Goal: Check status: Check status

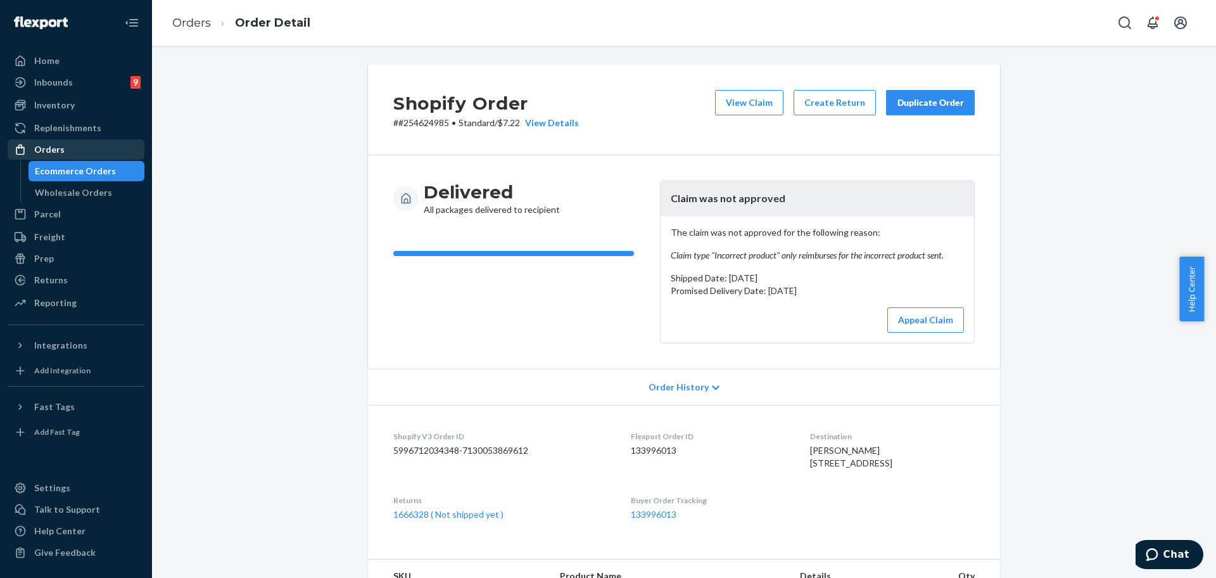
click at [63, 144] on div "Orders" at bounding box center [76, 150] width 134 height 18
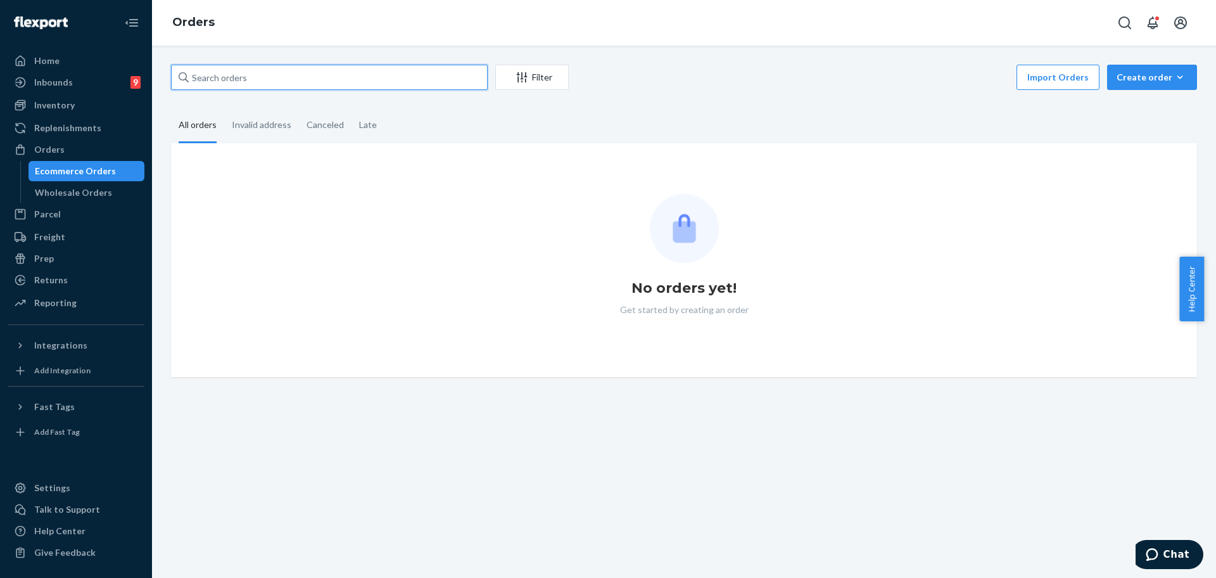
click at [258, 81] on input "text" at bounding box center [329, 77] width 317 height 25
paste input "254695012"
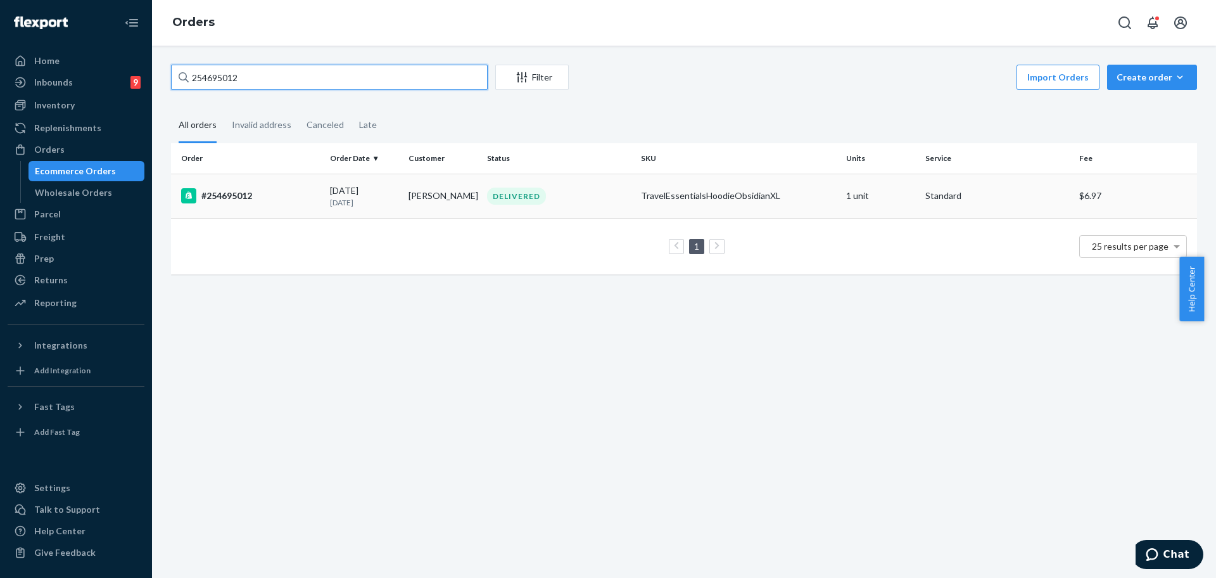
type input "254695012"
click at [287, 194] on div "#254695012" at bounding box center [250, 195] width 139 height 15
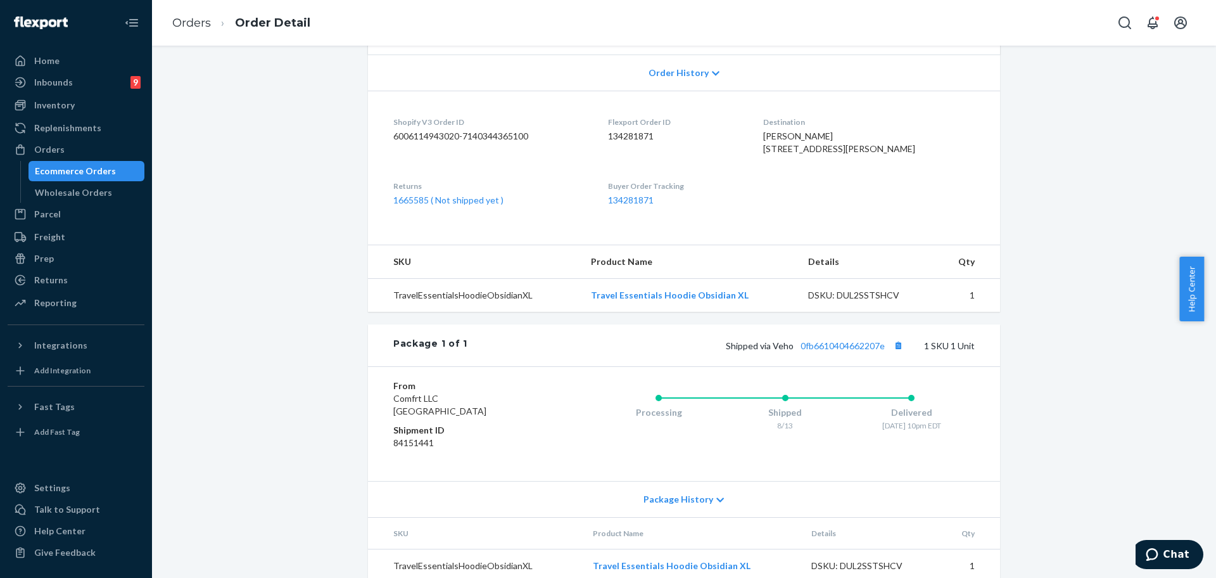
scroll to position [317, 0]
click at [58, 275] on div "Returns" at bounding box center [51, 280] width 34 height 13
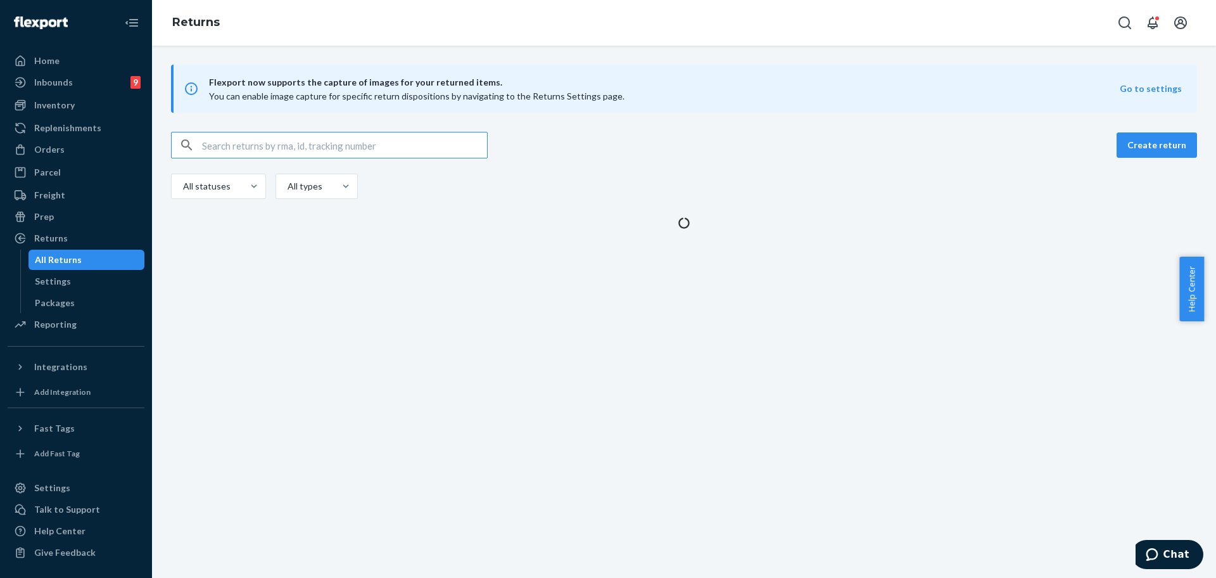
click at [356, 142] on input "text" at bounding box center [344, 144] width 285 height 25
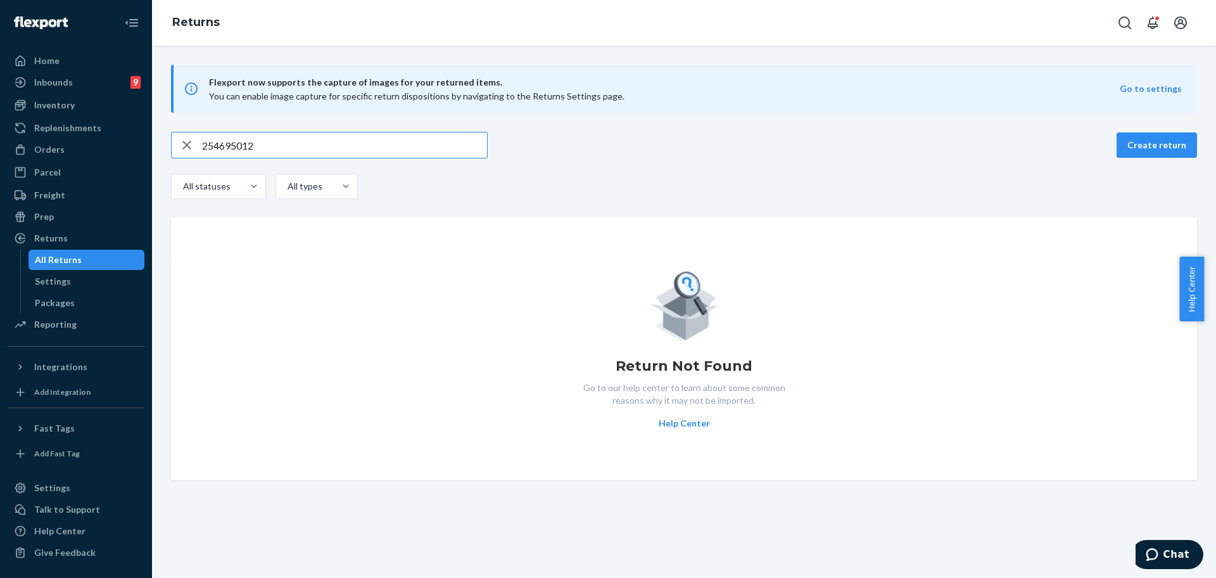
type input "254695012"
click at [193, 142] on icon "button" at bounding box center [186, 144] width 15 height 25
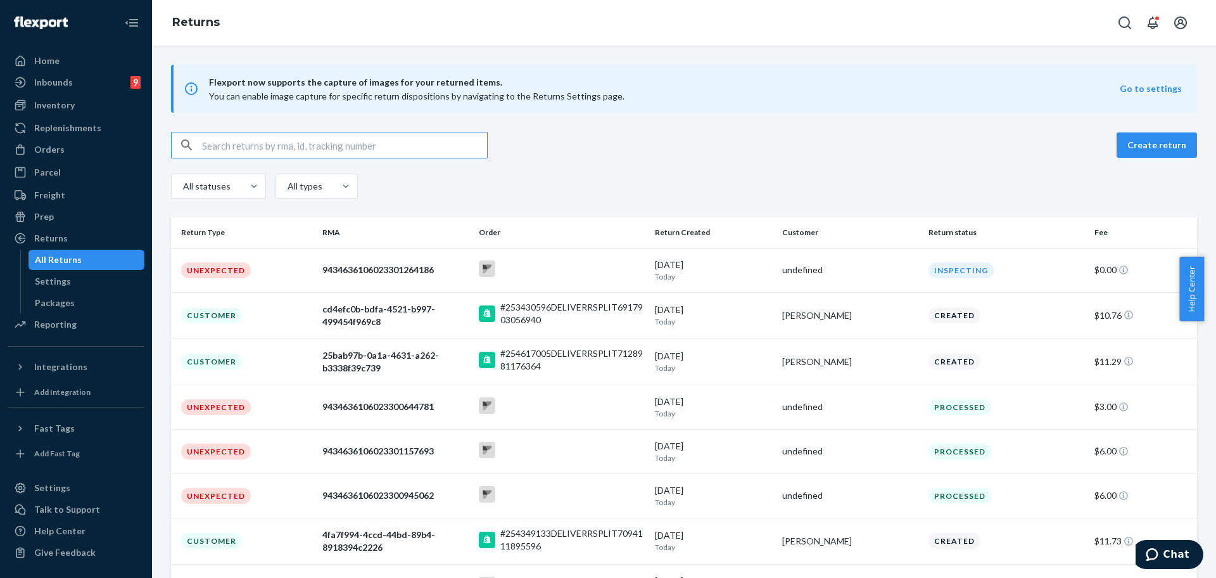
click at [260, 140] on input "text" at bounding box center [344, 144] width 285 height 25
paste input "[EMAIL_ADDRESS][DOMAIN_NAME]"
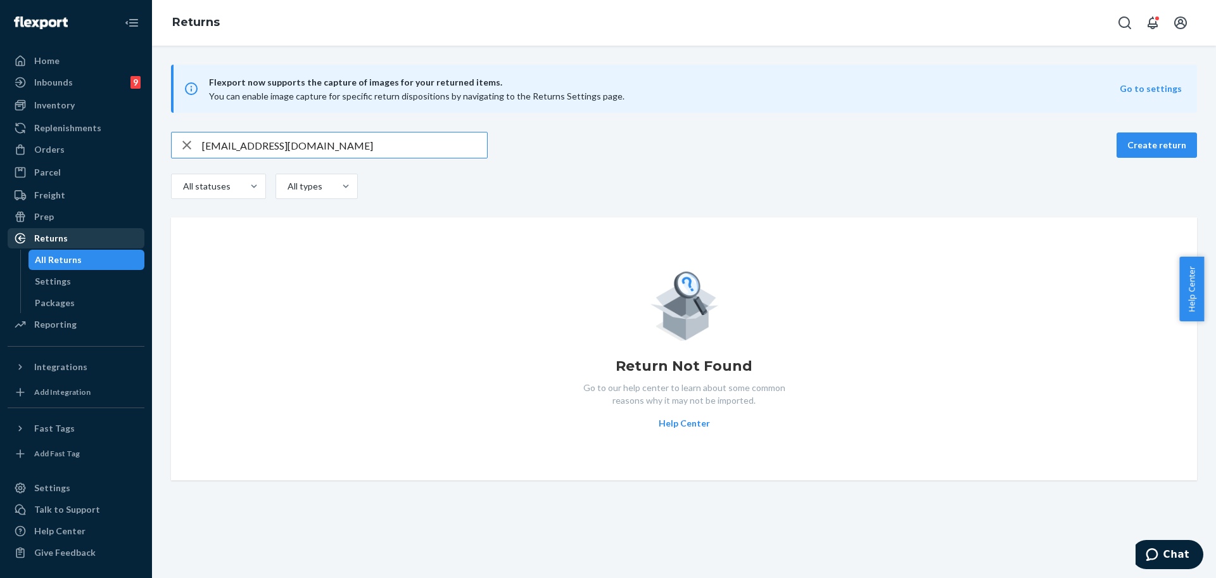
type input "[EMAIL_ADDRESS][DOMAIN_NAME]"
click at [58, 242] on div "Returns" at bounding box center [51, 238] width 34 height 13
click at [50, 236] on div "Returns" at bounding box center [51, 238] width 34 height 13
click at [65, 236] on div "Returns" at bounding box center [51, 238] width 34 height 13
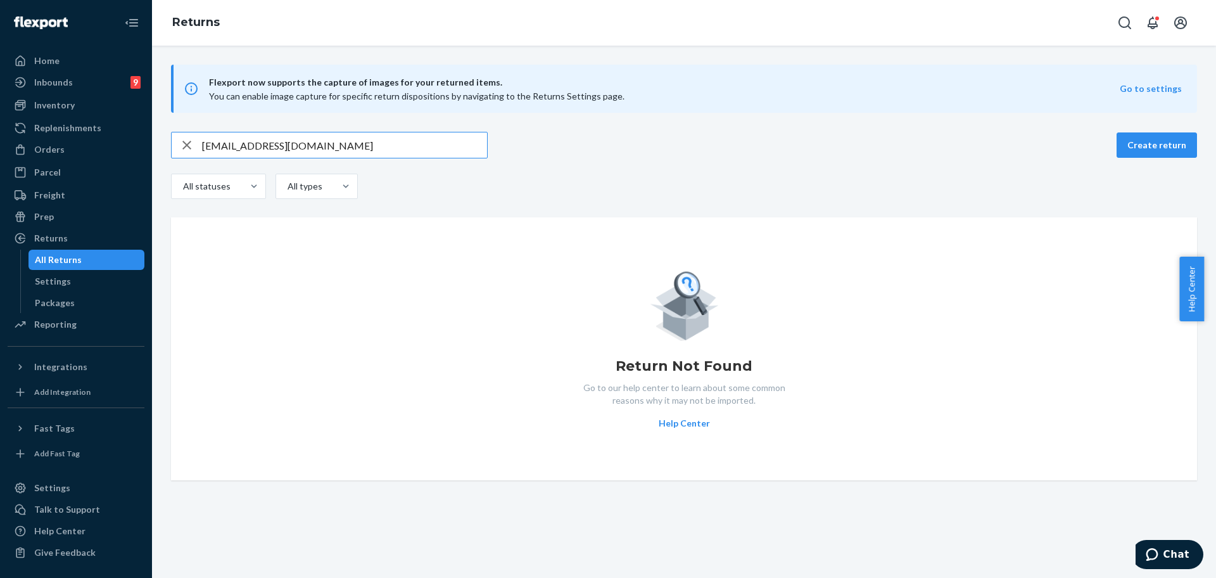
drag, startPoint x: 367, startPoint y: 135, endPoint x: 191, endPoint y: 135, distance: 176.0
click at [191, 135] on div "[EMAIL_ADDRESS][DOMAIN_NAME]" at bounding box center [329, 144] width 315 height 25
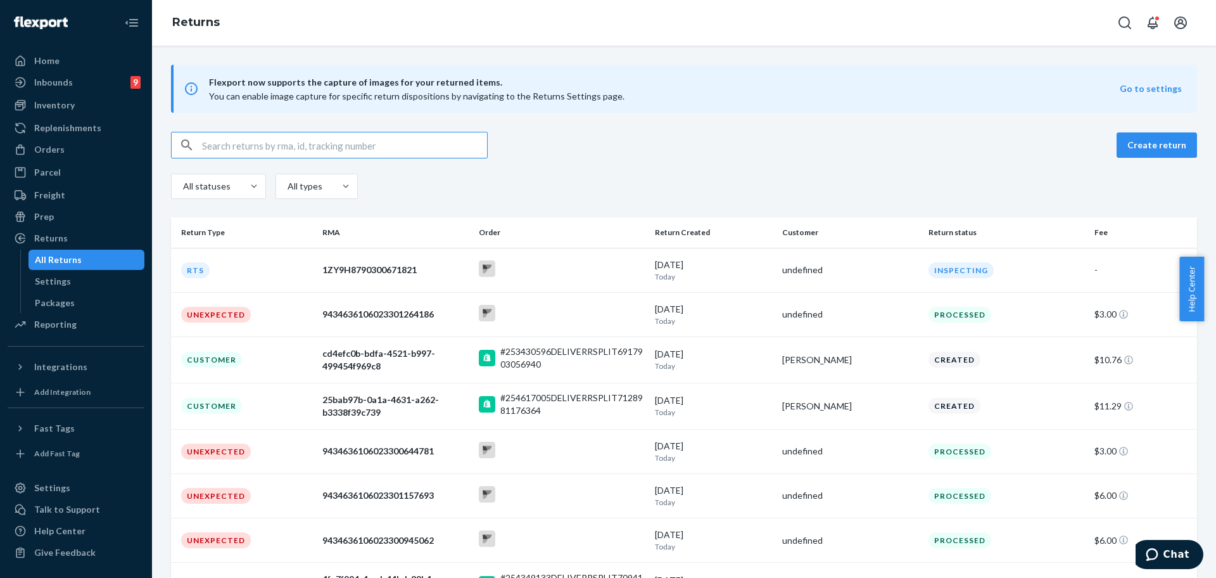
paste input "[PERSON_NAME]"
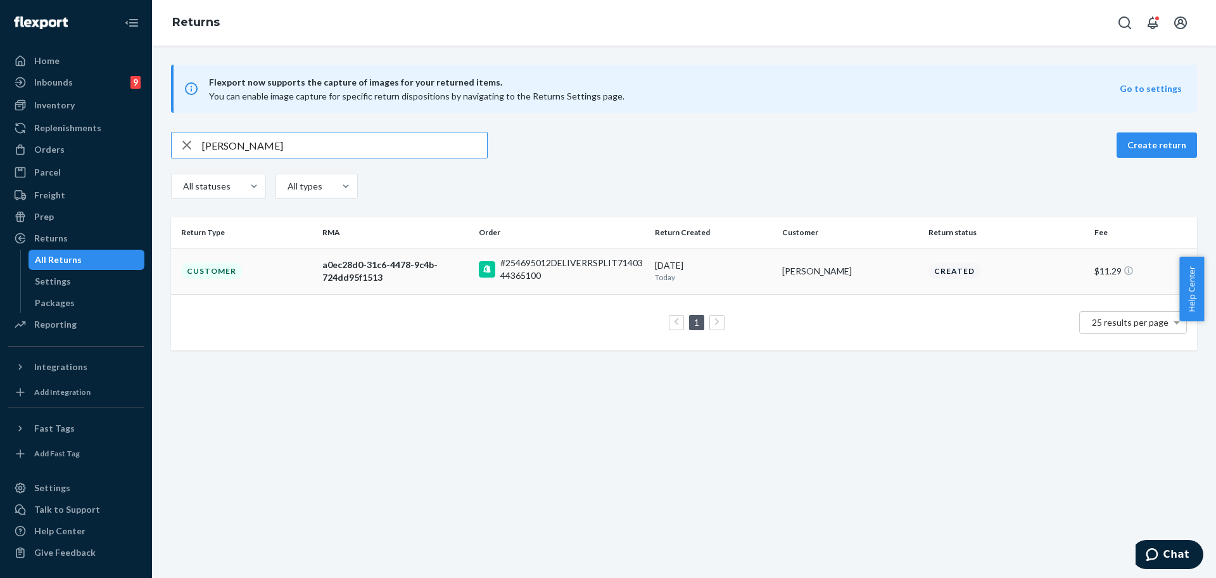
type input "[PERSON_NAME]"
click at [359, 284] on td "a0ec28d0-31c6-4478-9c4b-724dd95f1513" at bounding box center [395, 271] width 156 height 46
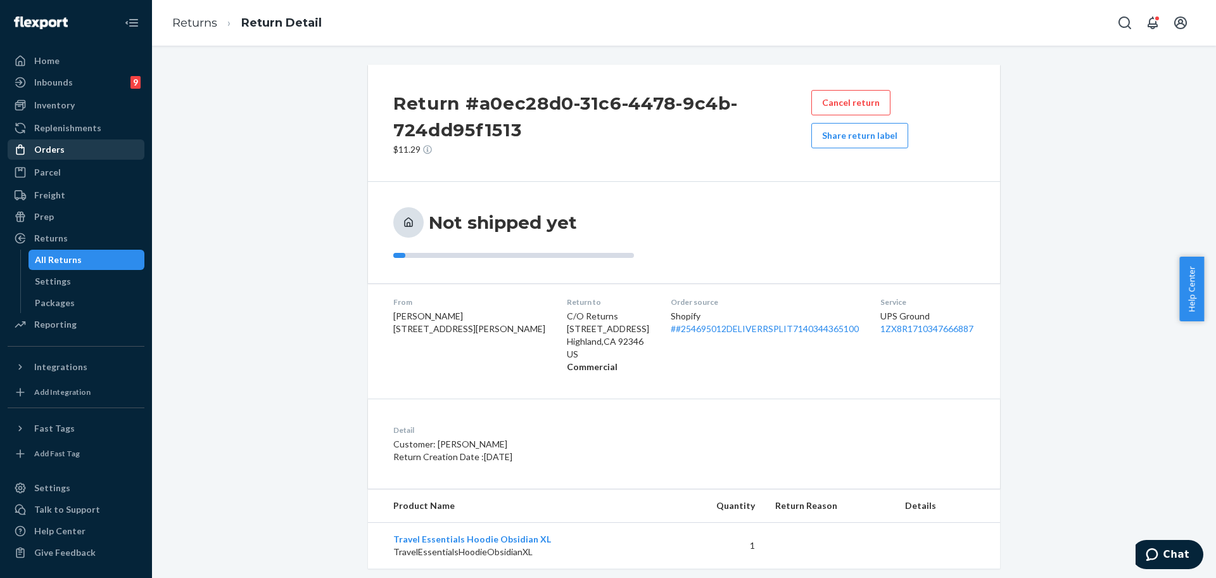
click at [70, 159] on link "Orders" at bounding box center [76, 149] width 137 height 20
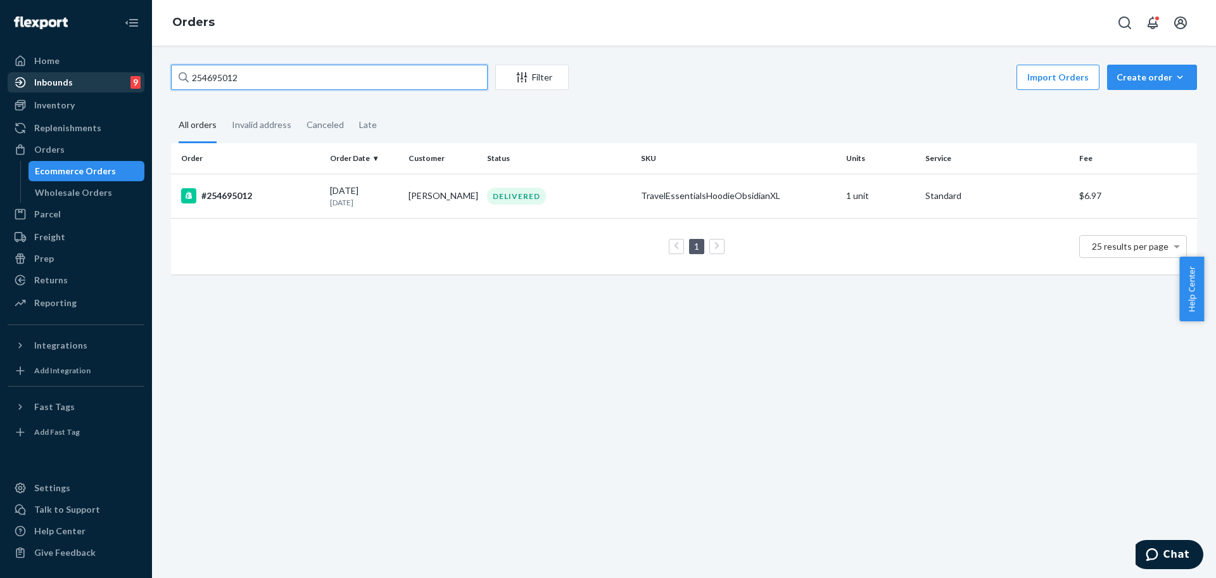
drag, startPoint x: 242, startPoint y: 72, endPoint x: 142, endPoint y: 72, distance: 100.1
click at [142, 72] on div "Home Inbounds 9 Shipping Plans Problems 9 Inventory Products Replenishments Ord…" at bounding box center [608, 289] width 1216 height 578
paste input "[PERSON_NAME]"
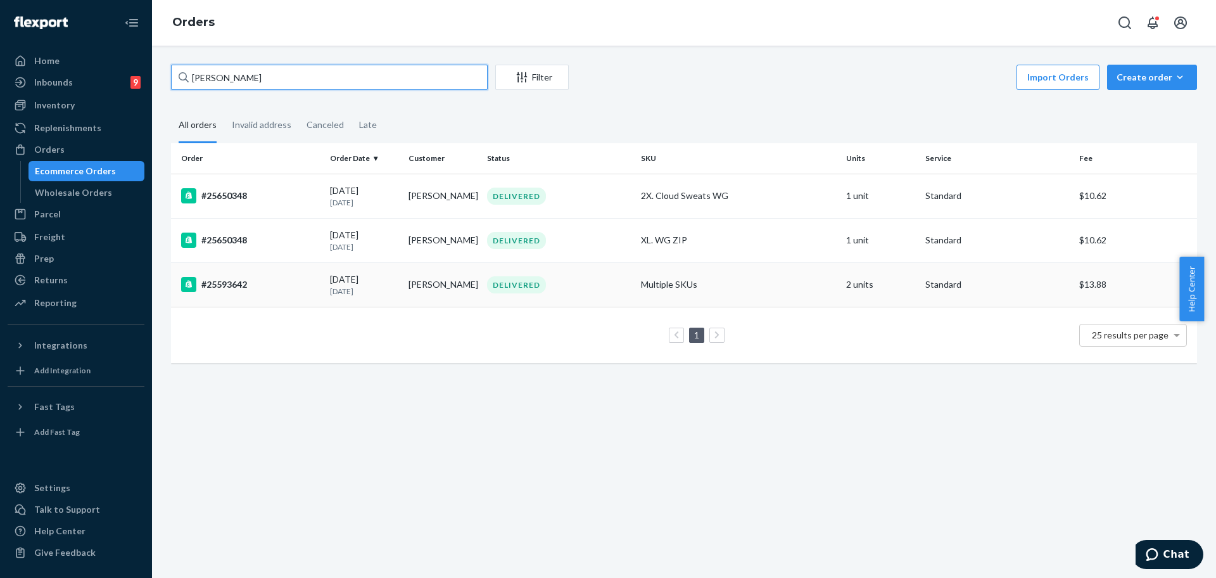
type input "[PERSON_NAME]"
